Goal: Use online tool/utility: Utilize a website feature to perform a specific function

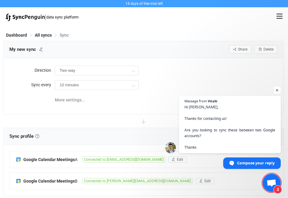
click at [274, 183] on span "Open chat" at bounding box center [272, 184] width 10 height 8
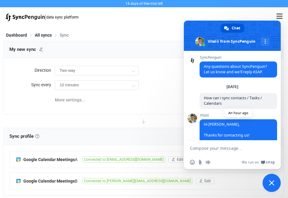
scroll to position [35, 0]
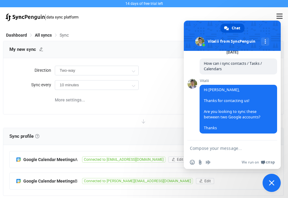
click at [212, 148] on textarea "Compose your message..." at bounding box center [226, 148] width 72 height 5
type textarea "y"
type textarea "how can - one wat and two way ?"
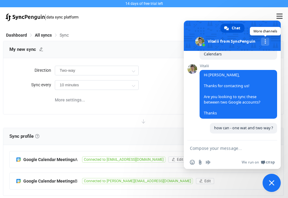
scroll to position [49, 0]
click at [267, 42] on div "More channels" at bounding box center [265, 42] width 8 height 8
click at [202, 123] on div "how can - one wat and two way ? Just now" at bounding box center [239, 131] width 78 height 17
click at [153, 86] on div "10 minutes 10 minutes 15 minutes 30 minutes 1 hour 2 hours 4 hours 8 hours 12 h…" at bounding box center [166, 85] width 223 height 12
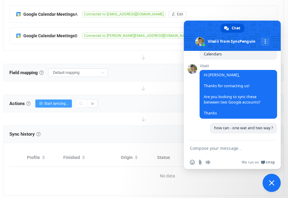
scroll to position [0, 0]
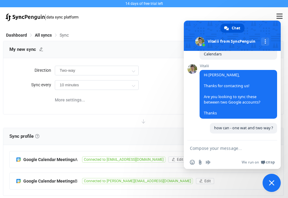
click at [170, 95] on div "More settings..." at bounding box center [166, 99] width 223 height 12
click at [272, 180] on span "Close chat" at bounding box center [272, 183] width 18 height 18
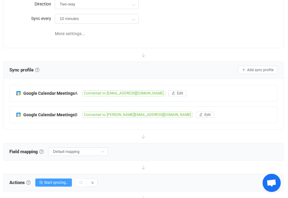
scroll to position [146, 0]
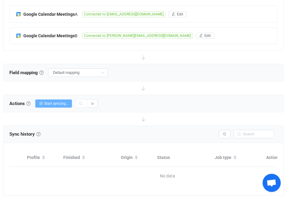
click at [45, 102] on span "Start syncing…" at bounding box center [56, 104] width 24 height 4
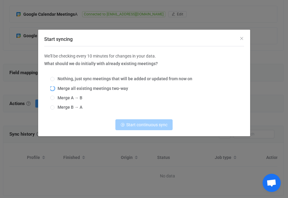
click at [60, 86] on span "Merge all existing meetings two-way" at bounding box center [92, 88] width 74 height 5
click at [55, 86] on input "Merge all existing meetings two-way" at bounding box center [52, 88] width 4 height 5
radio input "true"
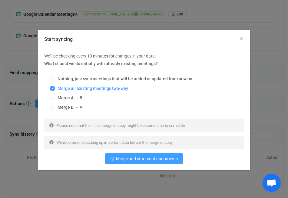
click at [62, 89] on span "Merge all existing meetings two-way" at bounding box center [92, 88] width 74 height 5
click at [55, 89] on input "Merge all existing meetings two-way" at bounding box center [52, 88] width 4 height 5
click at [161, 25] on div "Start syncing We'll be checking every 10 minutes for changes in your data. What…" at bounding box center [144, 99] width 288 height 198
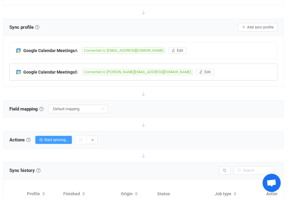
scroll to position [73, 0]
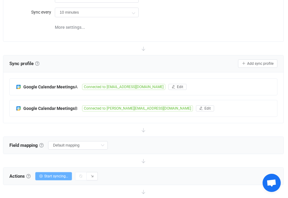
click at [54, 174] on button "Start syncing…" at bounding box center [53, 176] width 37 height 8
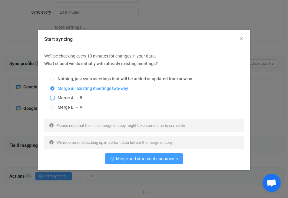
click at [76, 98] on span "Merge A → B" at bounding box center [69, 98] width 28 height 5
click at [55, 98] on input "Merge A → B" at bounding box center [52, 98] width 4 height 5
radio input "true"
radio input "false"
radio input "true"
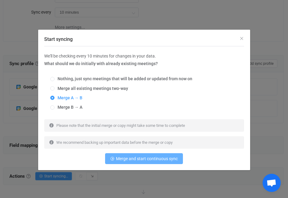
click at [139, 156] on span "Merge and start continuous sync" at bounding box center [147, 158] width 62 height 5
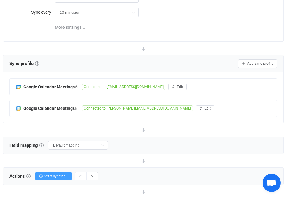
click at [185, 61] on div "Sync profile Sync profile A sync profile represents a single pair of calendars …" at bounding box center [143, 63] width 268 height 9
